Goal: Transaction & Acquisition: Purchase product/service

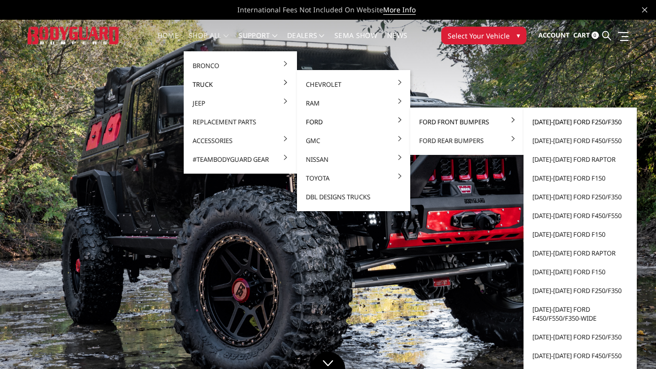
click at [541, 119] on link "[DATE]-[DATE] Ford F250/F350" at bounding box center [580, 121] width 105 height 19
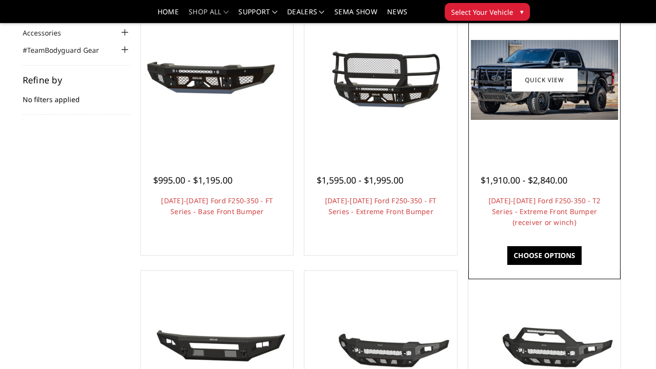
scroll to position [118, 0]
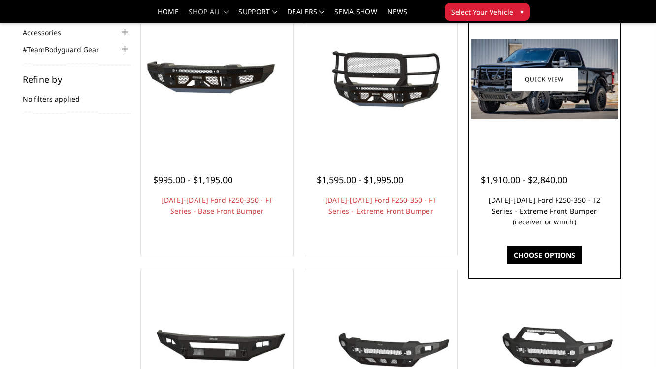
click at [542, 213] on link "2023-2025 Ford F250-350 - T2 Series - Extreme Front Bumper (receiver or winch)" at bounding box center [545, 210] width 112 height 31
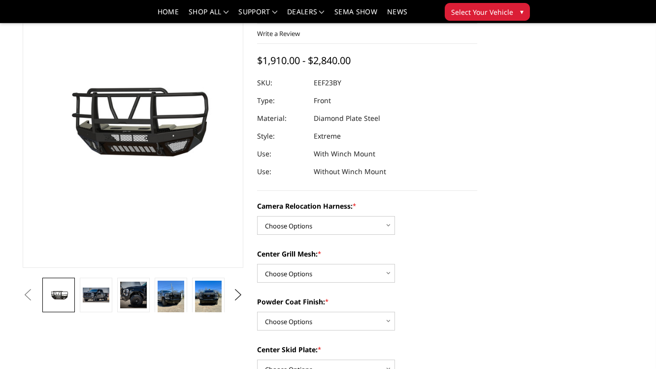
scroll to position [79, 0]
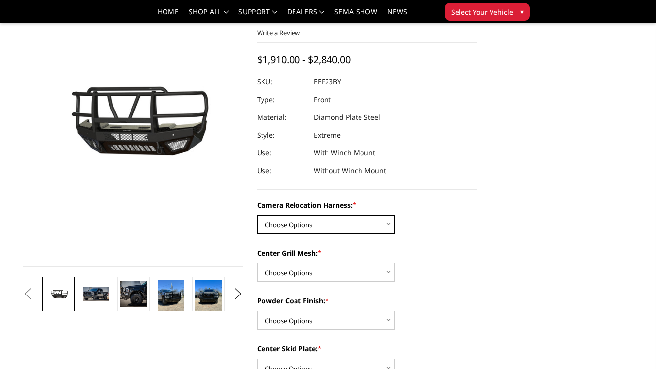
click at [333, 222] on select "Choose Options Without camera harness With camera harness" at bounding box center [326, 224] width 138 height 19
click at [257, 215] on select "Choose Options Without camera harness With camera harness" at bounding box center [326, 224] width 138 height 19
click at [317, 227] on select "Choose Options Without camera harness With camera harness" at bounding box center [326, 224] width 138 height 19
select select "3754"
click at [257, 215] on select "Choose Options Without camera harness With camera harness" at bounding box center [326, 224] width 138 height 19
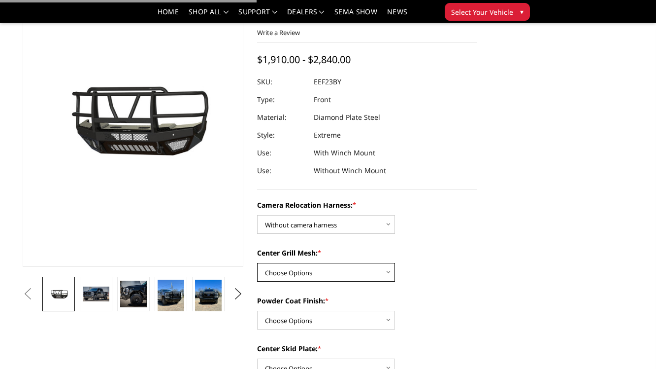
click at [306, 274] on select "Choose Options Without expanded metal With expanded metal" at bounding box center [326, 272] width 138 height 19
select select "3751"
click at [257, 263] on select "Choose Options Without expanded metal With expanded metal" at bounding box center [326, 272] width 138 height 19
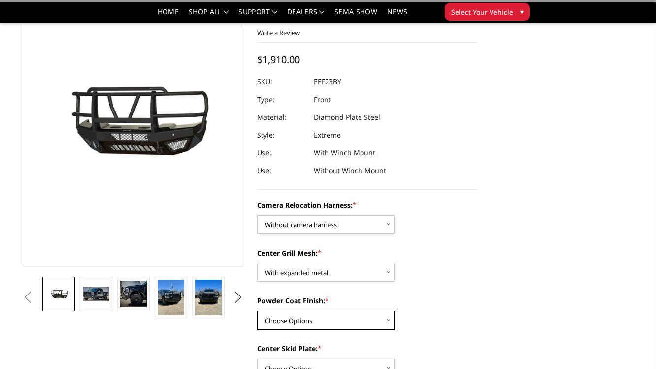
click at [303, 317] on select "Choose Options Textured Black Powder Coat Gloss Black Powder Coat Bare Metal" at bounding box center [326, 319] width 138 height 19
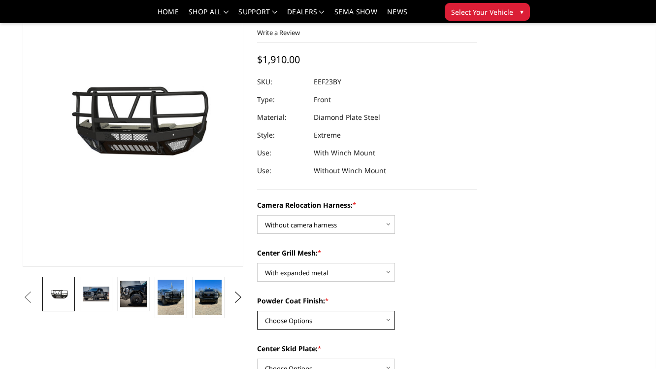
select select "3749"
click at [257, 310] on select "Choose Options Textured Black Powder Coat Gloss Black Powder Coat Bare Metal" at bounding box center [326, 319] width 138 height 19
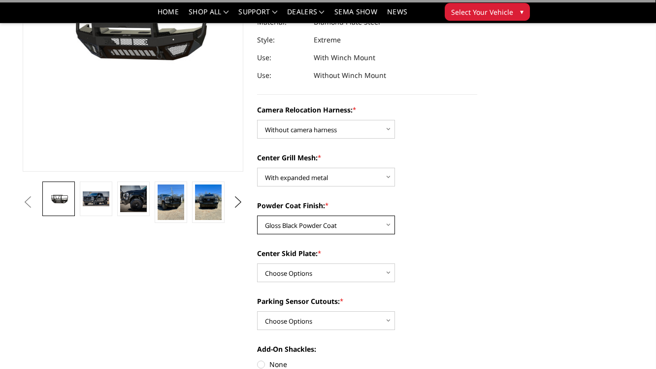
scroll to position [197, 0]
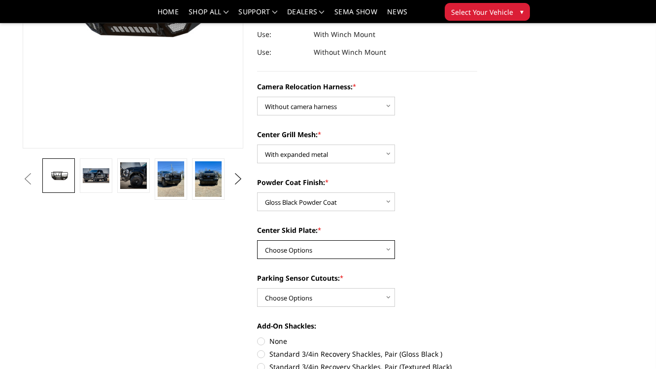
click at [272, 246] on select "Choose Options Winch Mount Skid Plate Standard Skid Plate (included) 2" Receive…" at bounding box center [326, 249] width 138 height 19
select select "3747"
click at [257, 240] on select "Choose Options Winch Mount Skid Plate Standard Skid Plate (included) 2" Receive…" at bounding box center [326, 249] width 138 height 19
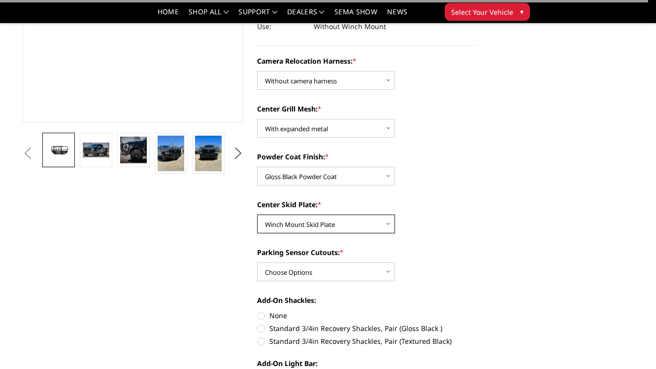
scroll to position [236, 0]
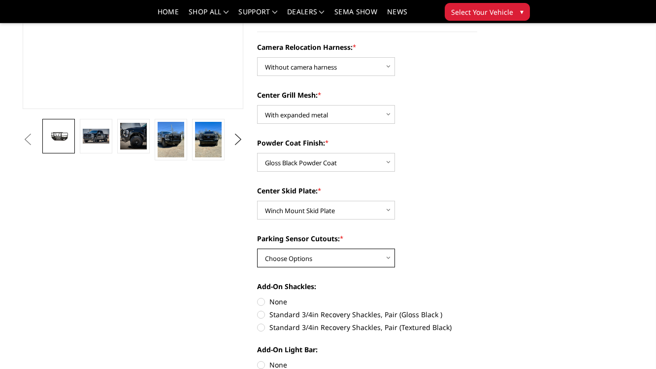
click at [282, 258] on select "Choose Options Yes - With Parking Sensor Cutouts" at bounding box center [326, 257] width 138 height 19
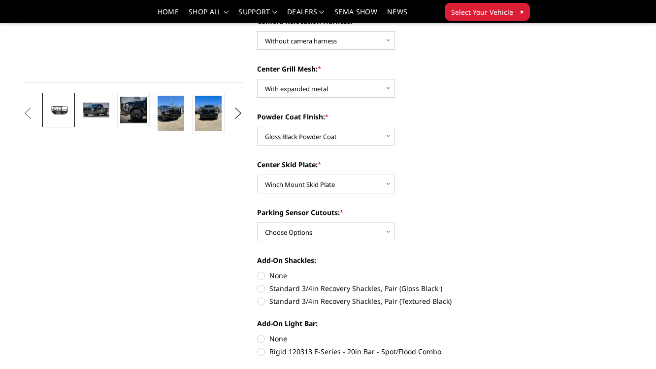
scroll to position [315, 0]
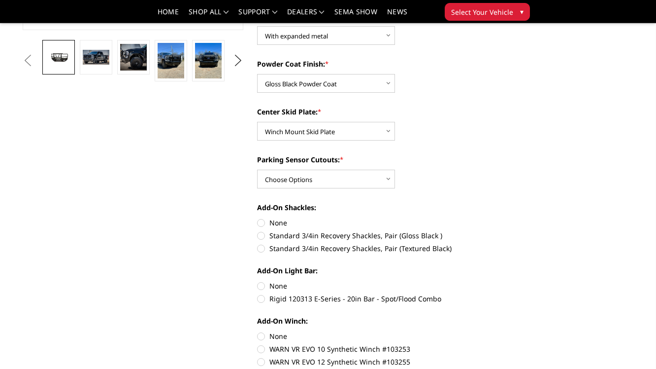
click at [264, 222] on label "None" at bounding box center [367, 222] width 221 height 10
click at [258, 218] on input "None" at bounding box center [257, 217] width 0 height 0
radio input "true"
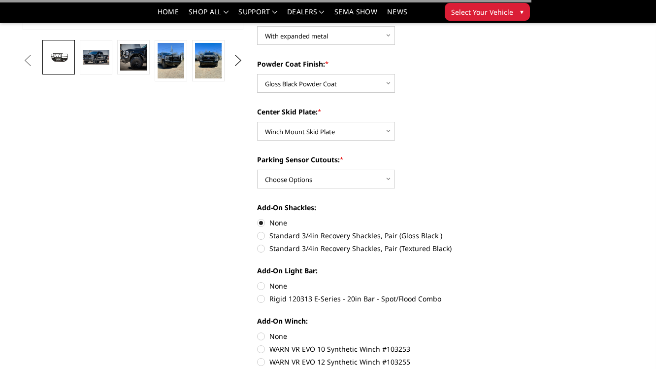
click at [263, 288] on label "None" at bounding box center [367, 285] width 221 height 10
click at [258, 281] on input "None" at bounding box center [257, 280] width 0 height 0
radio input "true"
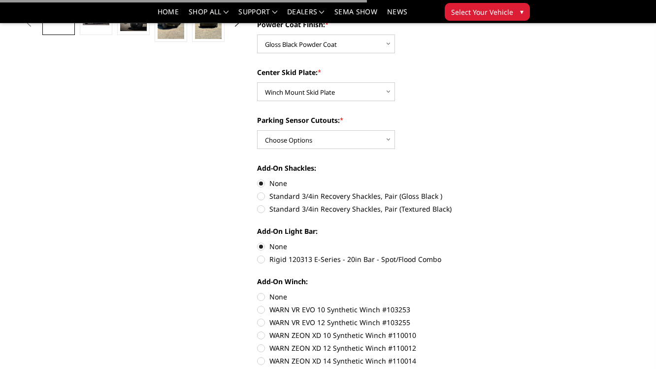
scroll to position [434, 0]
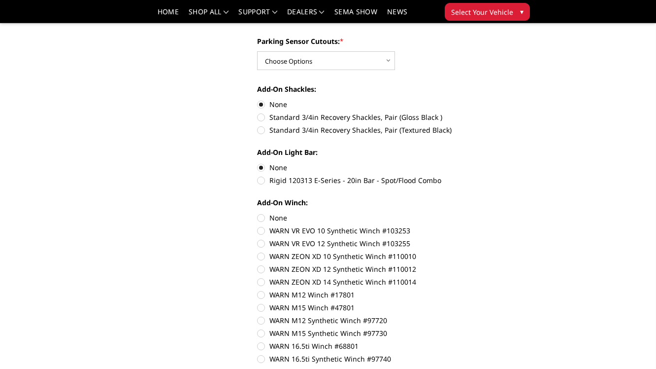
click at [262, 217] on label "None" at bounding box center [367, 217] width 221 height 10
click at [258, 213] on input "None" at bounding box center [257, 212] width 0 height 0
radio input "true"
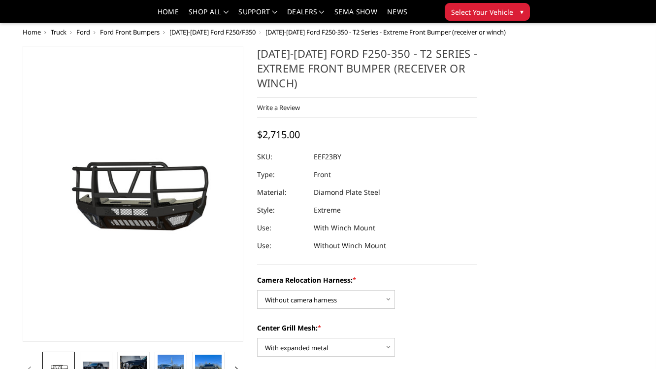
scroll to position [0, 0]
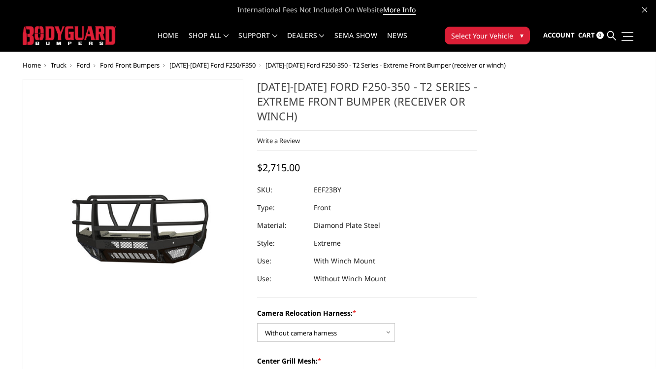
click at [630, 36] on span at bounding box center [628, 36] width 10 height 1
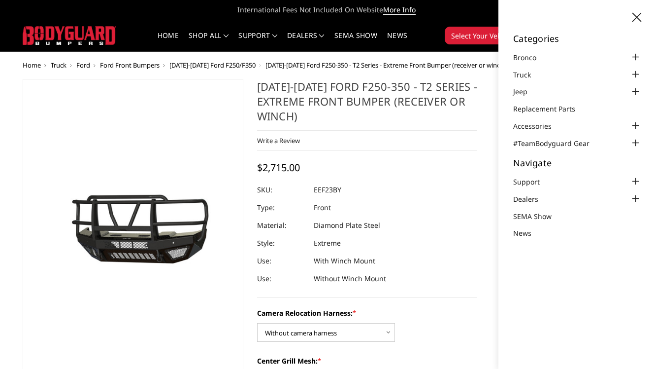
click at [477, 206] on dl "SKU: EEF23BY UPC: Type: Front Material: Diamond Plate Steel Style: Extreme Use:…" at bounding box center [367, 234] width 221 height 106
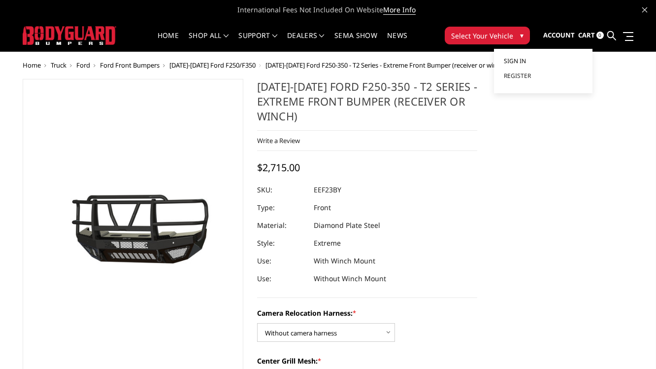
click at [520, 57] on span "Sign in" at bounding box center [515, 61] width 22 height 8
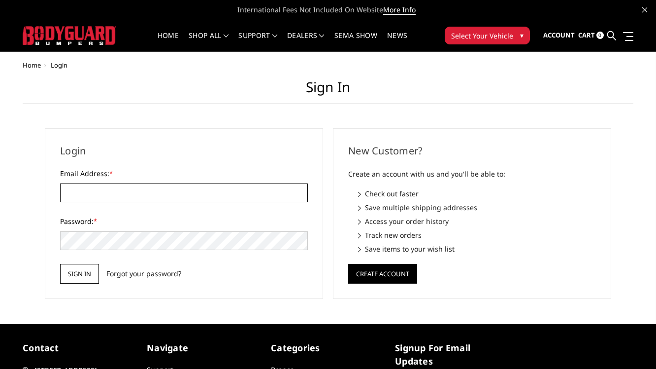
type input "[PERSON_NAME][EMAIL_ADDRESS][PERSON_NAME][DOMAIN_NAME]"
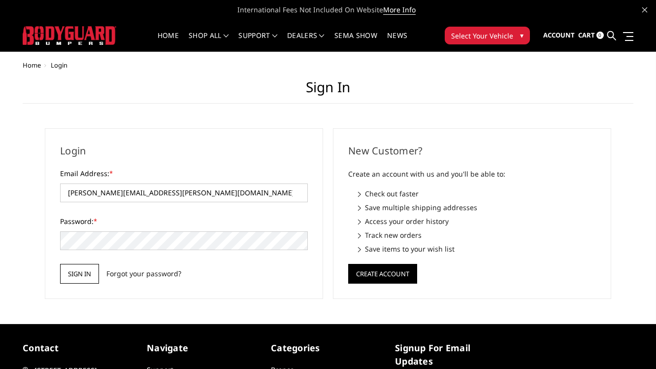
click at [78, 274] on input "Sign in" at bounding box center [79, 274] width 39 height 20
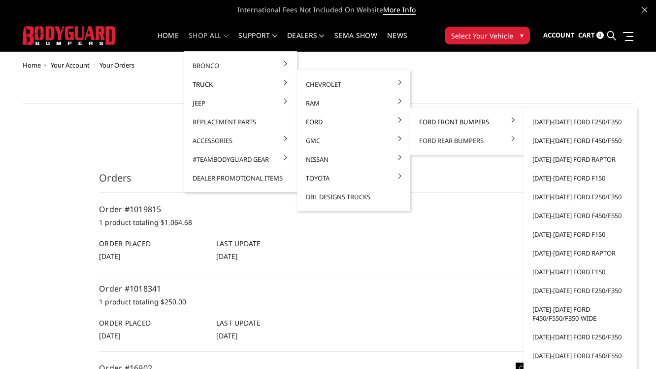
click at [549, 140] on link "[DATE]-[DATE] Ford F450/F550" at bounding box center [580, 140] width 105 height 19
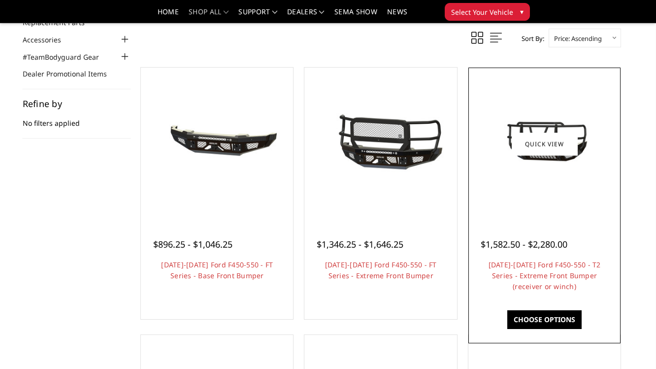
scroll to position [118, 0]
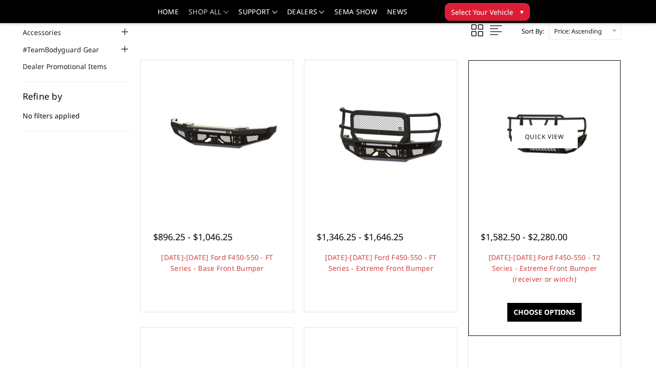
click at [578, 117] on img at bounding box center [544, 136] width 147 height 82
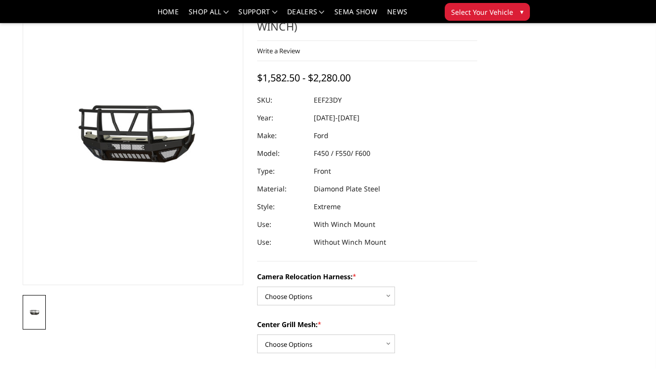
scroll to position [79, 0]
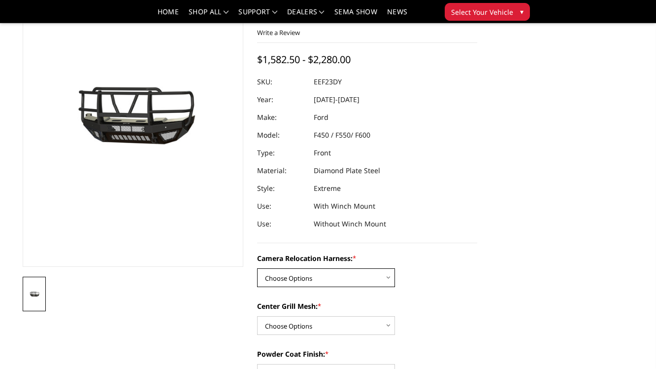
click at [323, 280] on select "Choose Options Without camera harness With camera harness" at bounding box center [326, 277] width 138 height 19
select select "3765"
click at [257, 268] on select "Choose Options Without camera harness With camera harness" at bounding box center [326, 277] width 138 height 19
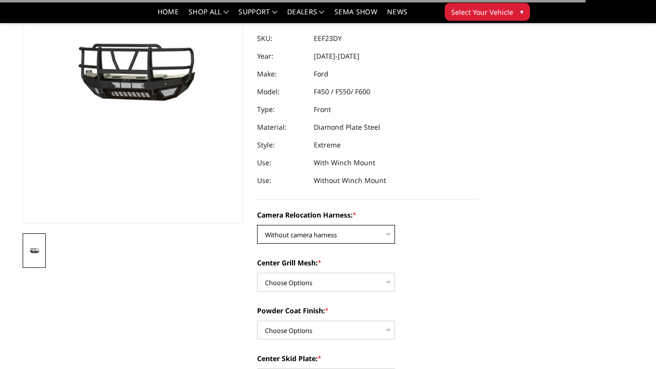
scroll to position [197, 0]
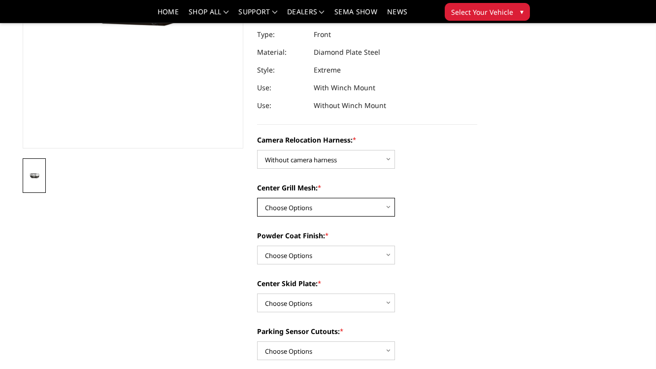
click at [301, 207] on select "Choose Options Without expanded metal With expanded metal" at bounding box center [326, 207] width 138 height 19
select select "3762"
click at [257, 198] on select "Choose Options Without expanded metal With expanded metal" at bounding box center [326, 207] width 138 height 19
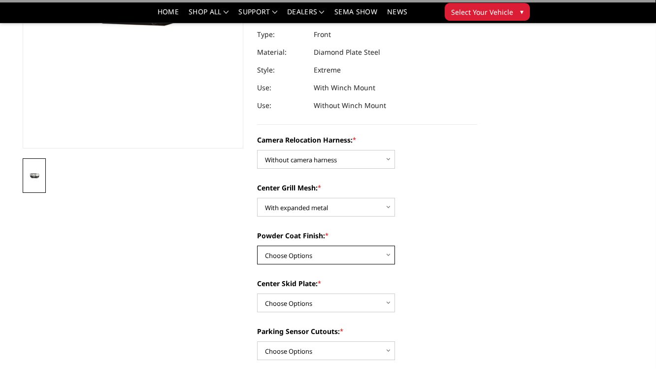
click at [279, 253] on select "Choose Options Textured Black Powder Coat Gloss Black Powder Coat Bare Metal" at bounding box center [326, 254] width 138 height 19
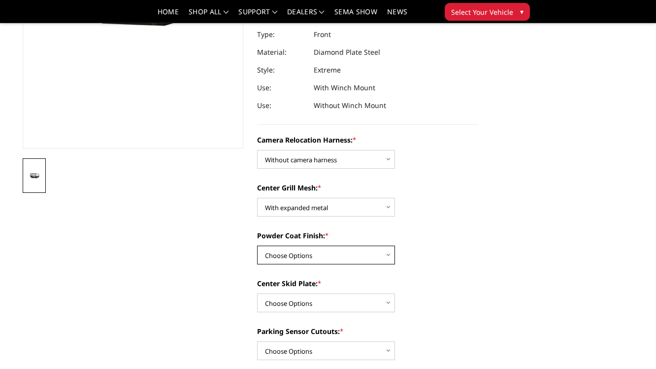
select select "3760"
click at [257, 245] on select "Choose Options Textured Black Powder Coat Gloss Black Powder Coat Bare Metal" at bounding box center [326, 254] width 138 height 19
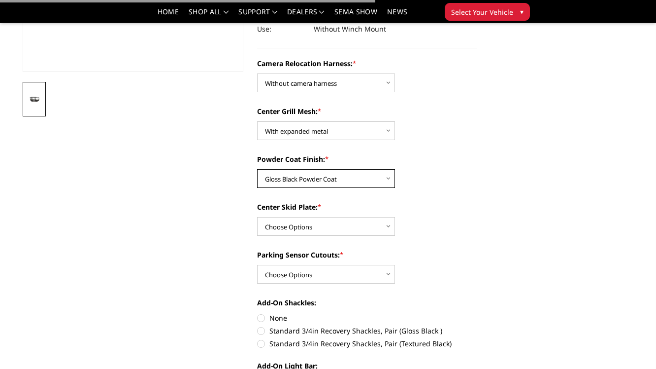
scroll to position [276, 0]
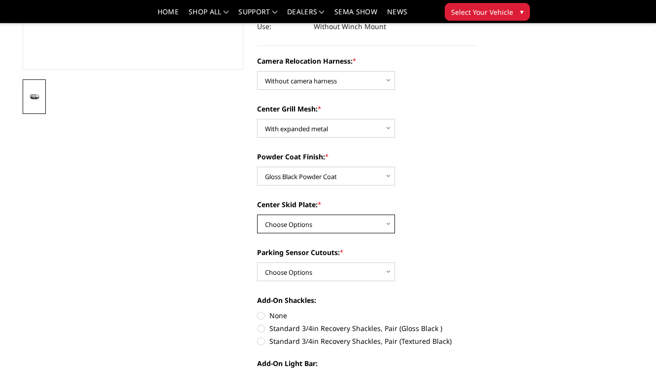
click at [266, 229] on select "Choose Options Winch Mount Skid Plate Standard Skid Plate (included) 2" Receive…" at bounding box center [326, 223] width 138 height 19
select select "3758"
click at [257, 214] on select "Choose Options Winch Mount Skid Plate Standard Skid Plate (included) 2" Receive…" at bounding box center [326, 223] width 138 height 19
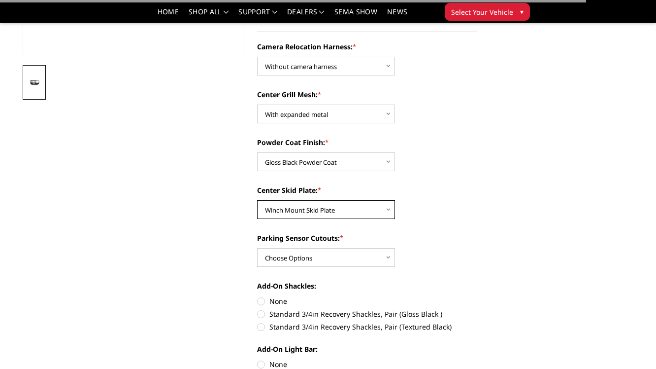
scroll to position [315, 0]
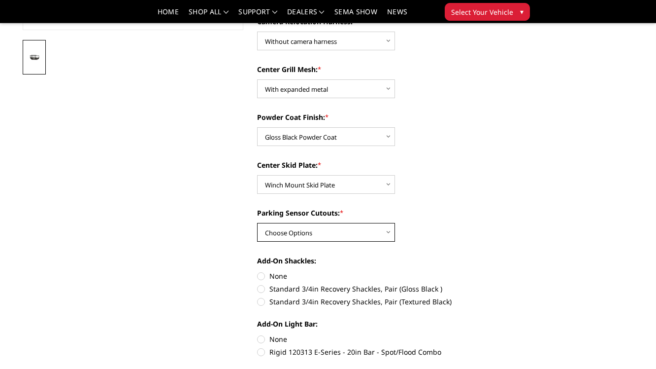
click at [272, 227] on select "Choose Options Yes - With Parking Sensor Cutouts" at bounding box center [326, 232] width 138 height 19
click at [308, 231] on select "Choose Options Yes - With Parking Sensor Cutouts" at bounding box center [326, 232] width 138 height 19
select select "3755"
click at [257, 223] on select "Choose Options Yes - With Parking Sensor Cutouts" at bounding box center [326, 232] width 138 height 19
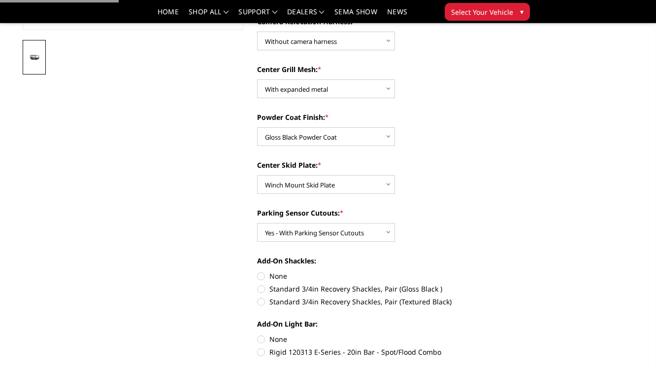
click at [261, 276] on label "None" at bounding box center [367, 275] width 221 height 10
click at [258, 271] on input "None" at bounding box center [257, 270] width 0 height 0
radio input "true"
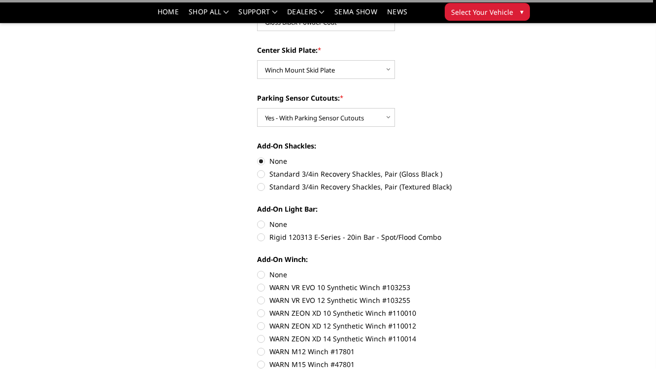
scroll to position [434, 0]
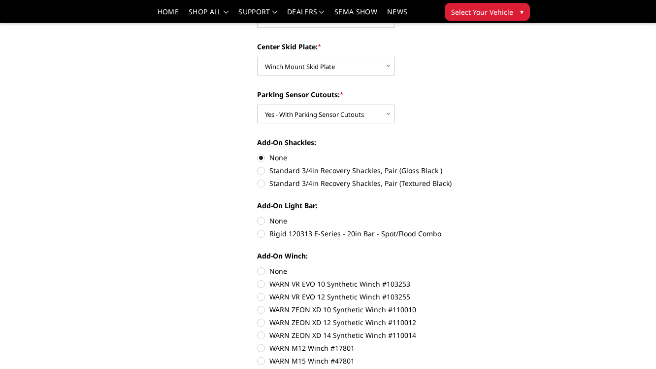
click at [260, 222] on label "None" at bounding box center [367, 220] width 221 height 10
click at [258, 216] on input "None" at bounding box center [257, 215] width 0 height 0
radio input "true"
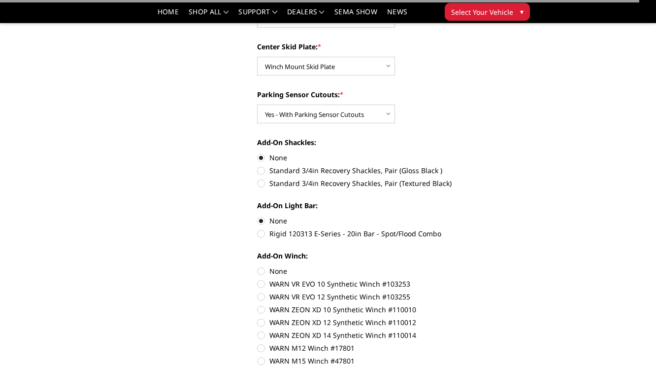
drag, startPoint x: 258, startPoint y: 272, endPoint x: 238, endPoint y: 228, distance: 48.1
click at [258, 271] on label "None" at bounding box center [367, 271] width 221 height 10
click at [258, 266] on input "None" at bounding box center [257, 266] width 0 height 0
radio input "true"
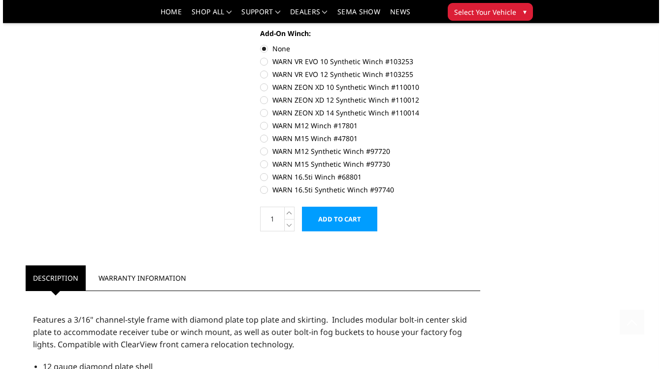
scroll to position [670, 0]
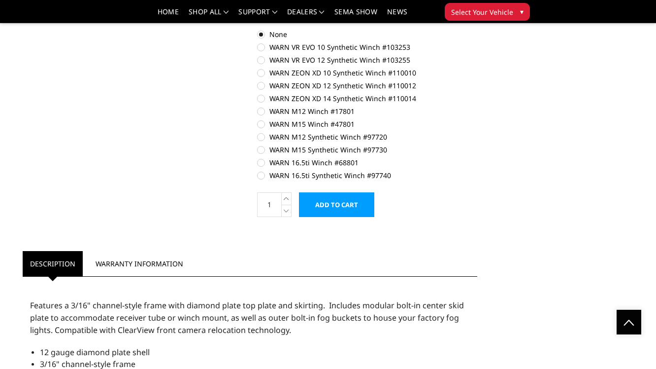
click at [325, 206] on input "Add to Cart" at bounding box center [336, 204] width 75 height 25
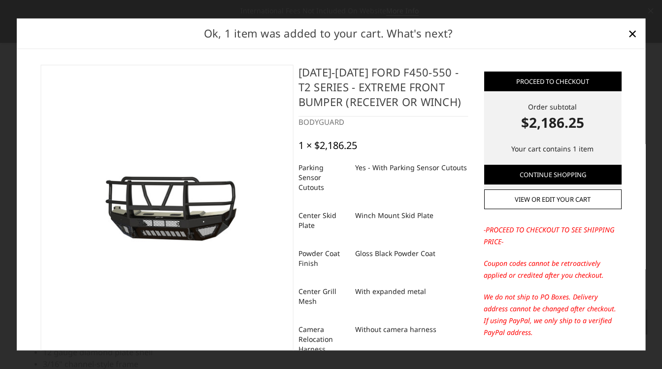
scroll to position [39, 0]
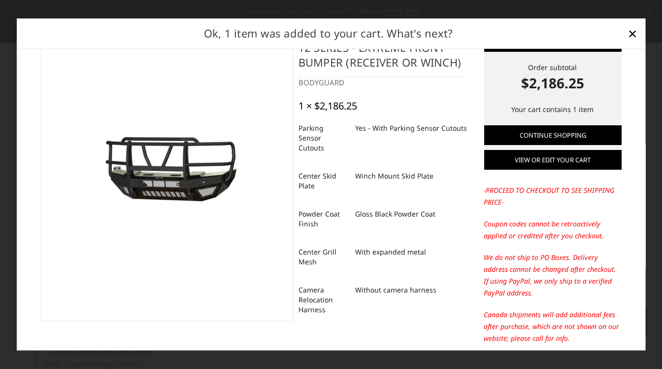
click at [514, 154] on link "View or edit your cart" at bounding box center [552, 160] width 137 height 20
